Goal: Task Accomplishment & Management: Manage account settings

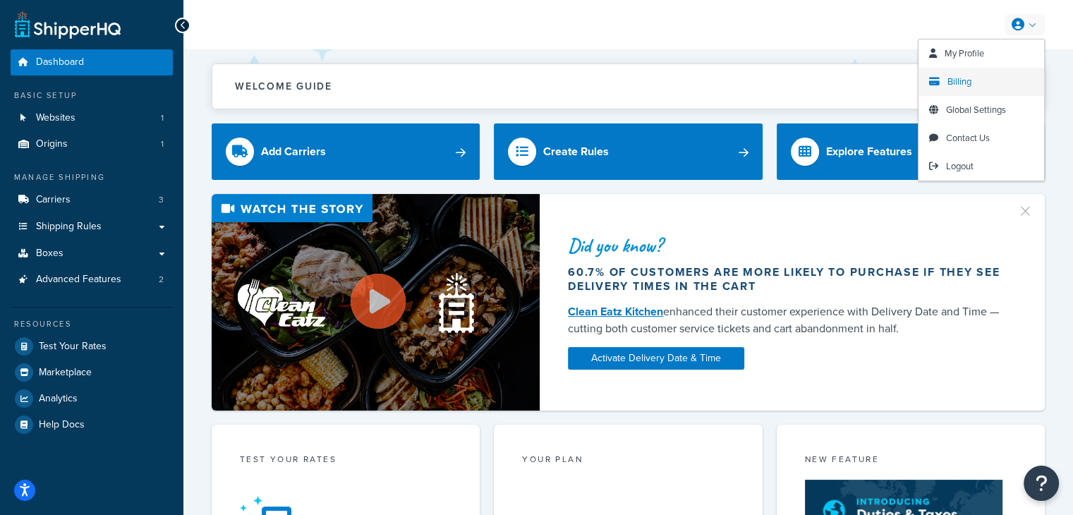
click at [965, 83] on span "Billing" at bounding box center [959, 81] width 24 height 13
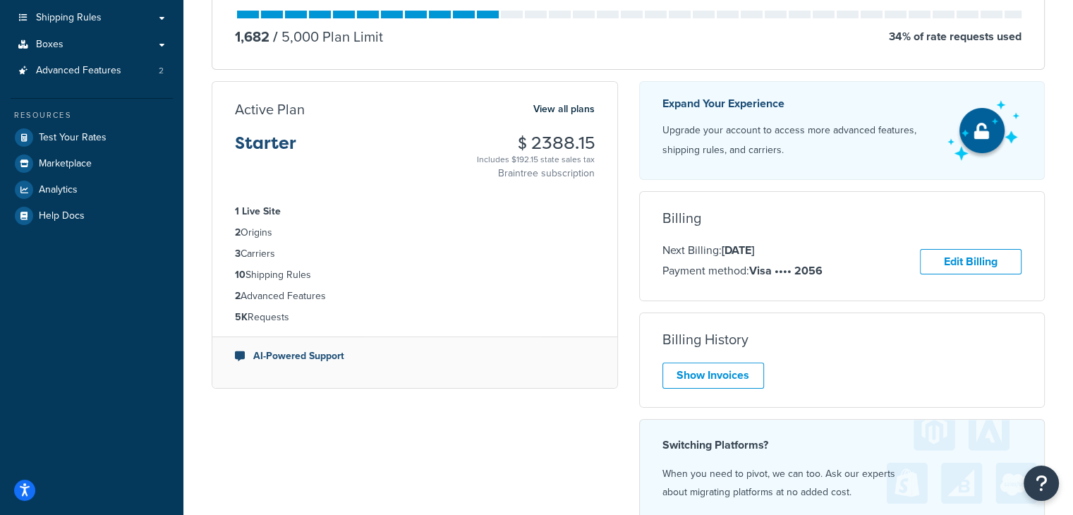
scroll to position [212, 0]
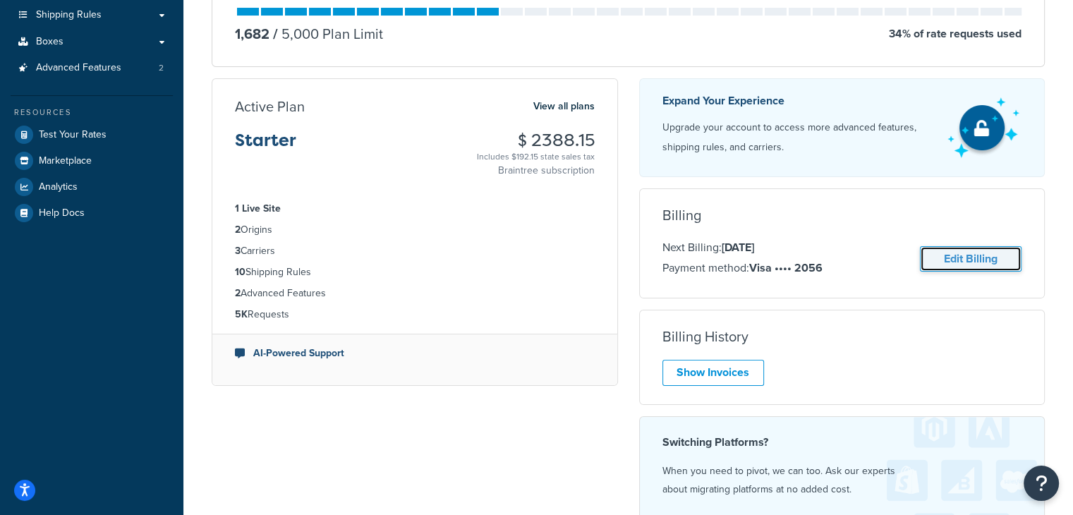
click at [953, 255] on link "Edit Billing" at bounding box center [971, 259] width 102 height 26
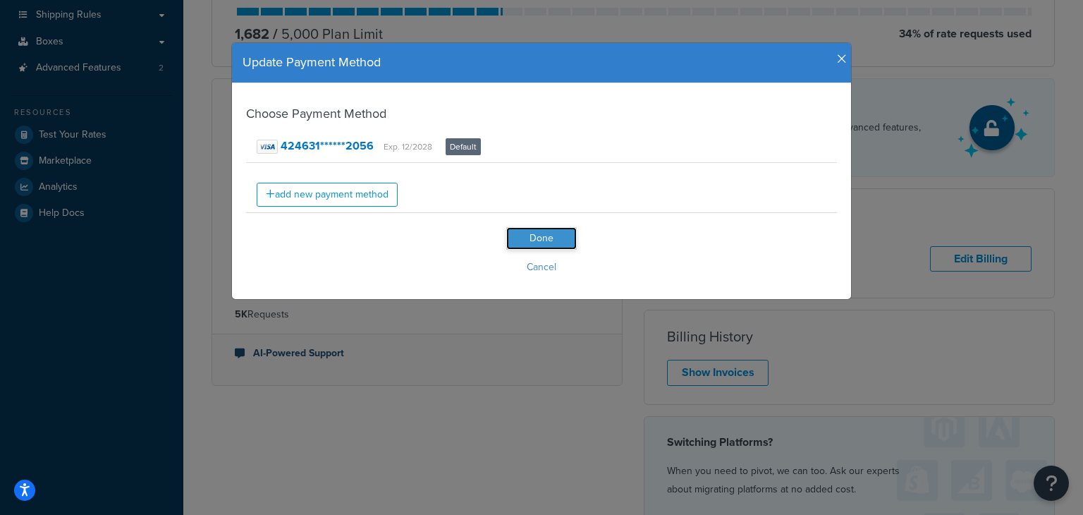
click at [528, 237] on input "Done" at bounding box center [541, 238] width 71 height 23
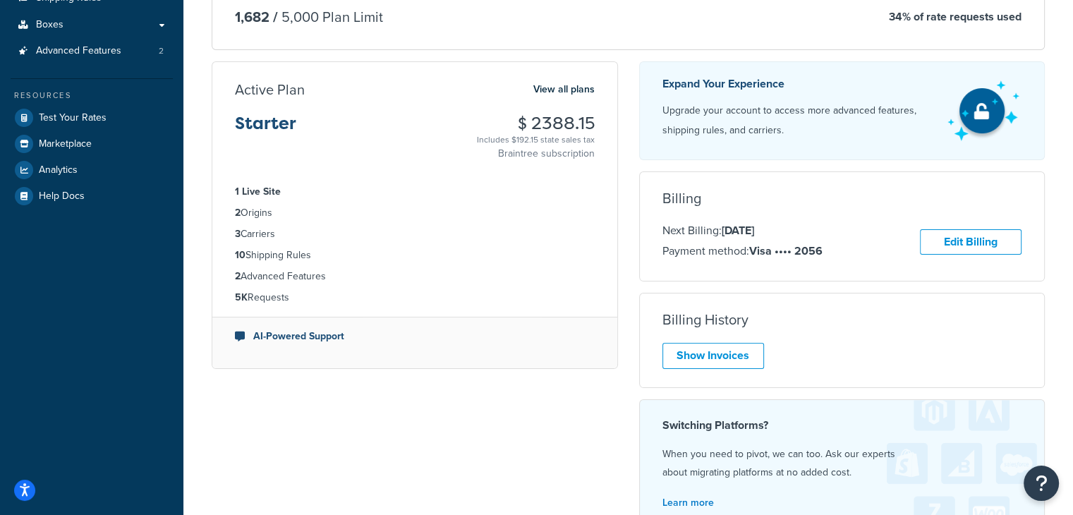
scroll to position [282, 0]
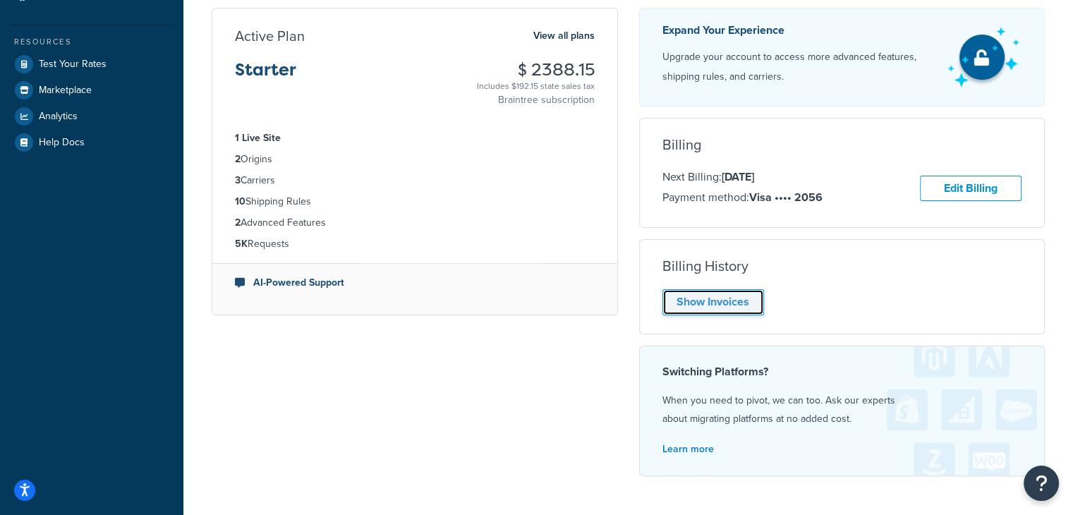
click at [716, 309] on link "Show Invoices" at bounding box center [713, 302] width 102 height 26
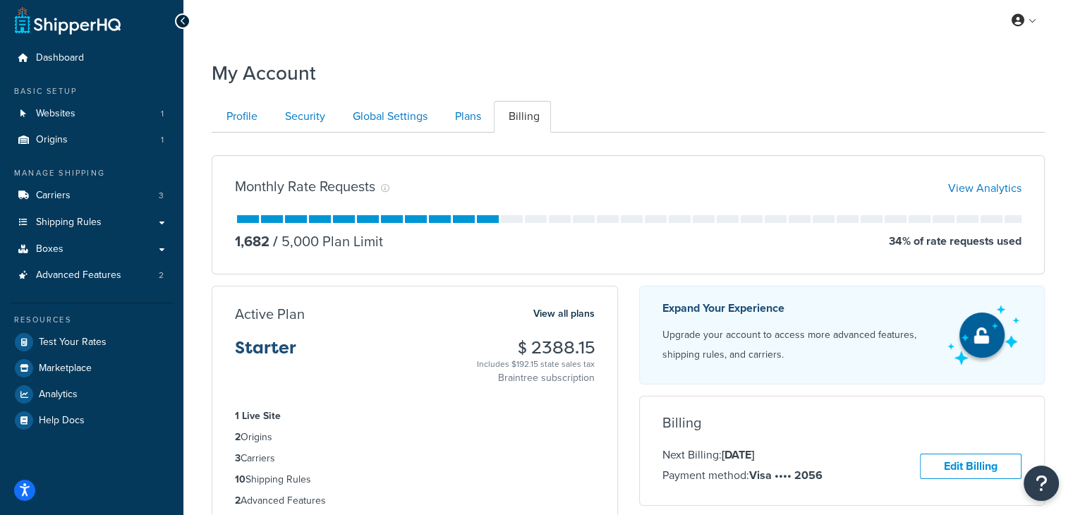
scroll to position [0, 0]
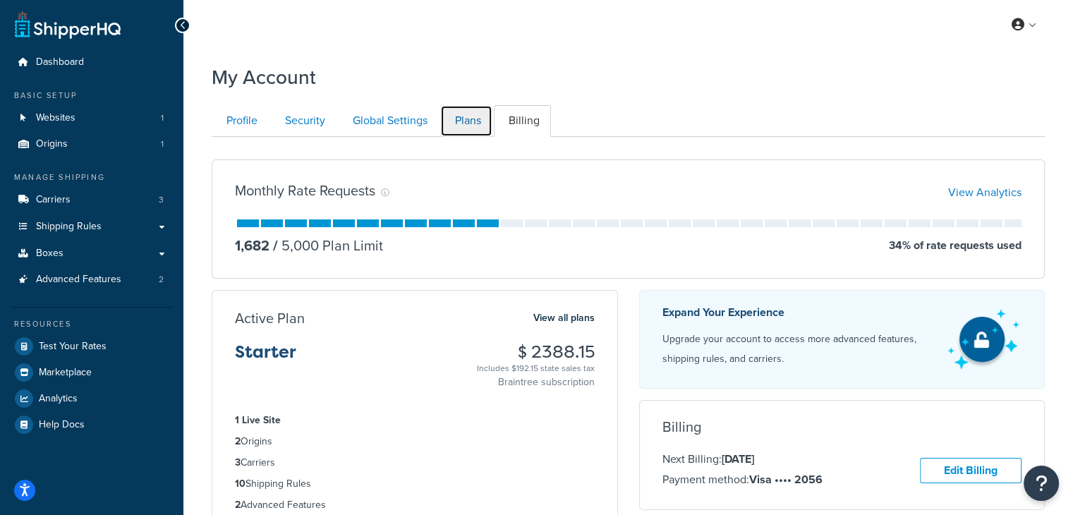
click at [460, 122] on link "Plans" at bounding box center [466, 121] width 52 height 32
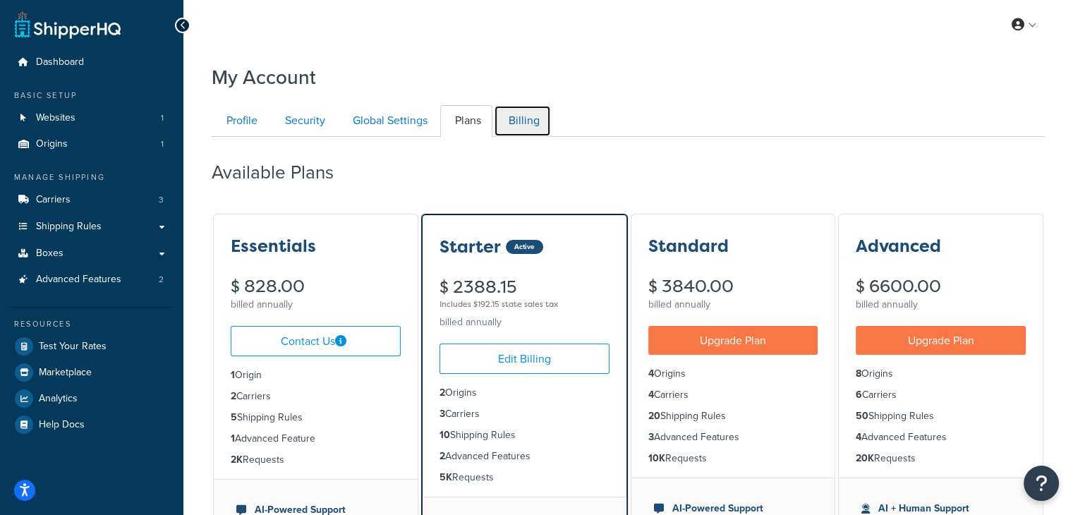
click at [525, 126] on link "Billing" at bounding box center [522, 121] width 57 height 32
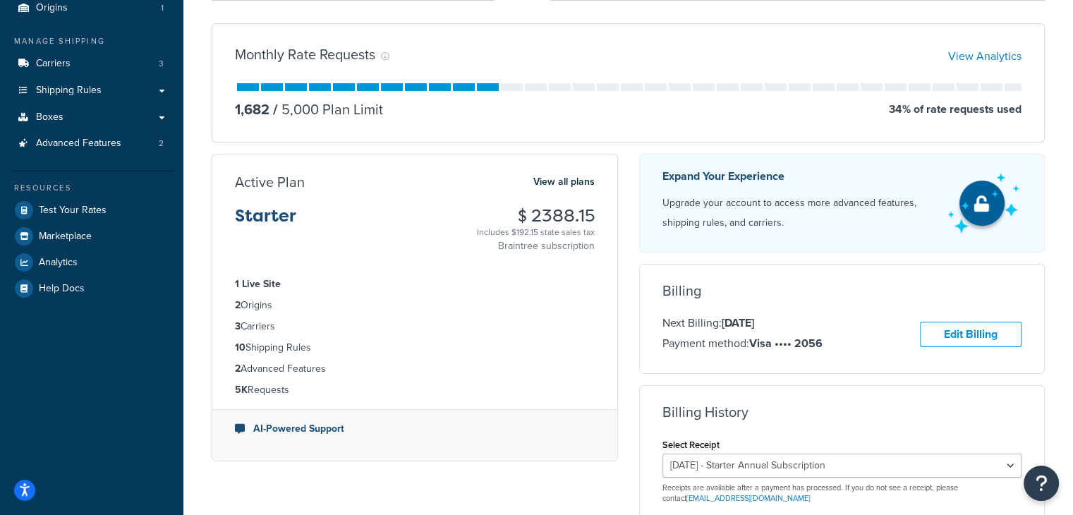
scroll to position [207, 0]
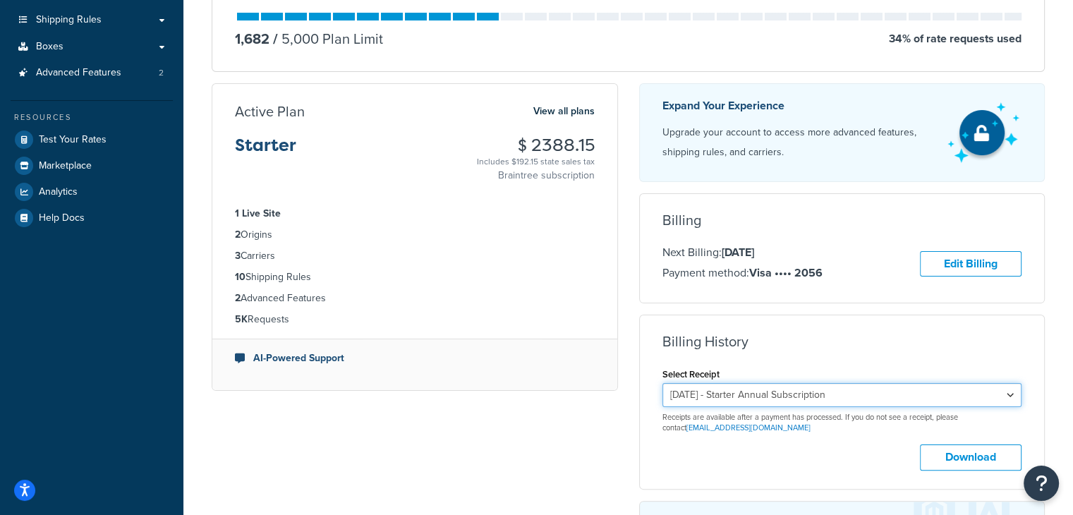
click at [762, 396] on select "[DATE] - Starter Annual Subscription" at bounding box center [842, 395] width 360 height 24
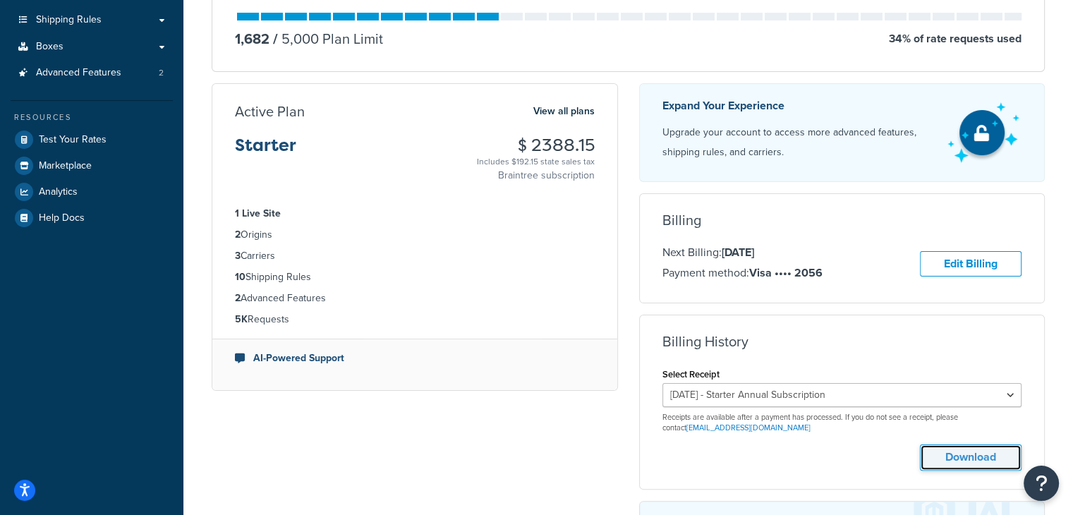
click at [942, 455] on button "Download" at bounding box center [971, 457] width 102 height 26
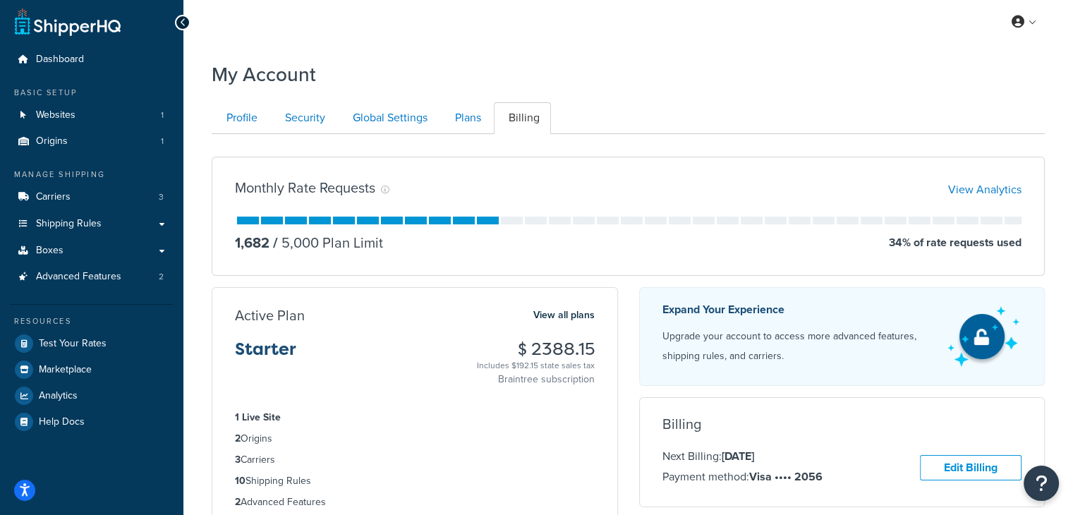
scroll to position [0, 0]
